Goal: Information Seeking & Learning: Learn about a topic

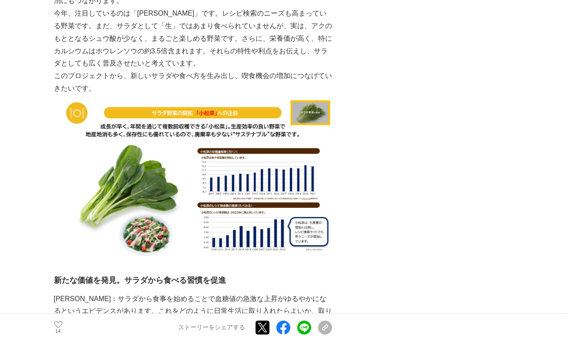
scroll to position [1961, 0]
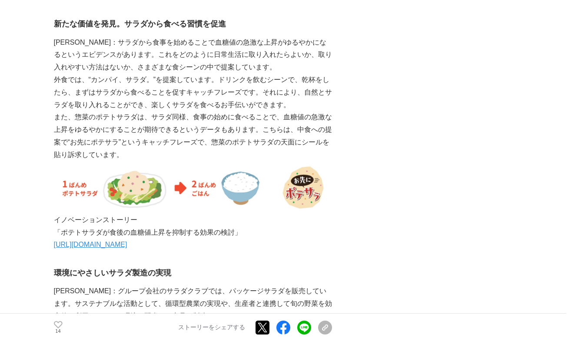
scroll to position [2214, 0]
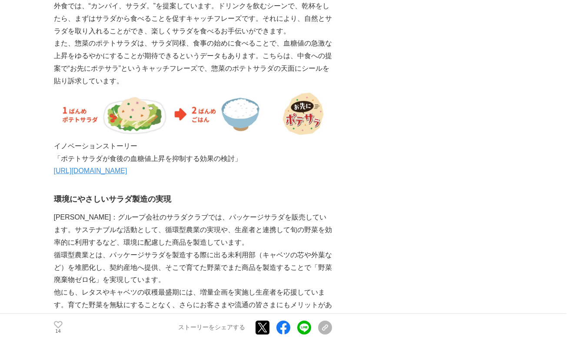
scroll to position [2289, 0]
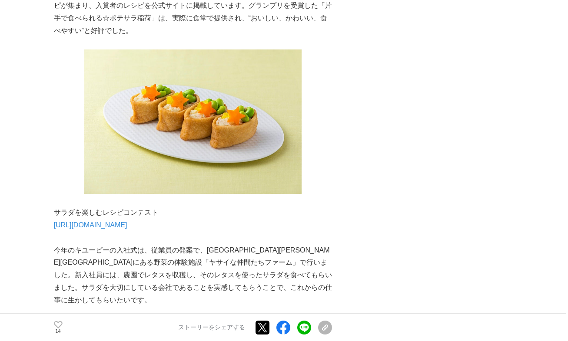
scroll to position [2993, 0]
click at [107, 220] on p "[URL][DOMAIN_NAME]" at bounding box center [193, 226] width 278 height 13
click at [108, 222] on link "[URL][DOMAIN_NAME]" at bounding box center [90, 225] width 73 height 7
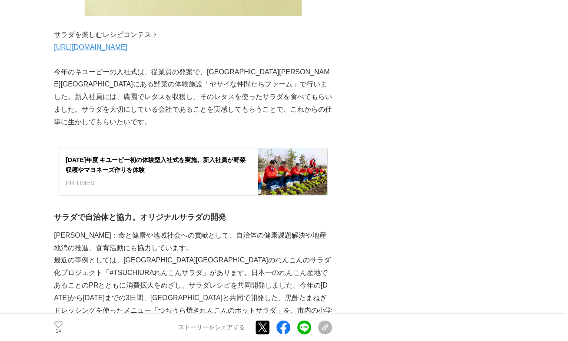
scroll to position [3188, 0]
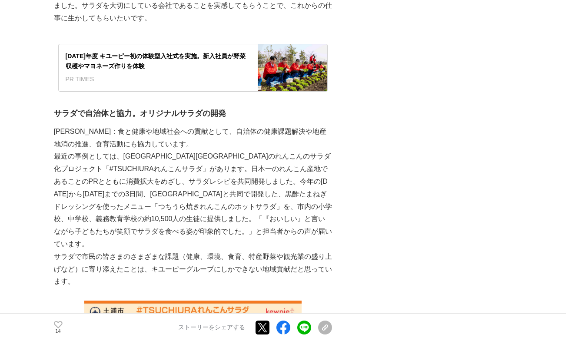
scroll to position [3277, 0]
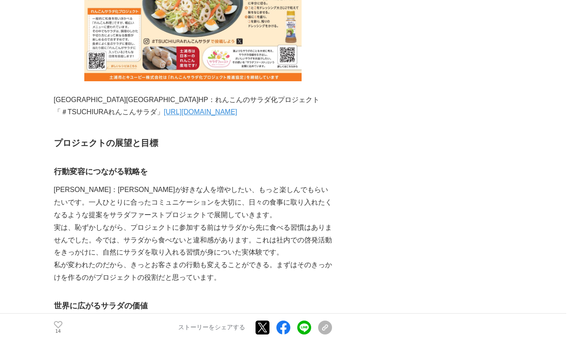
scroll to position [3562, 0]
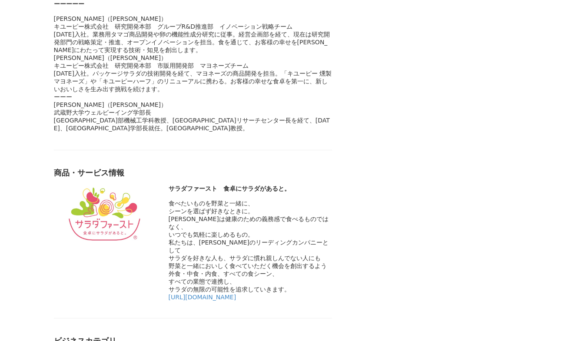
scroll to position [4168, 0]
